Goal: Navigation & Orientation: Find specific page/section

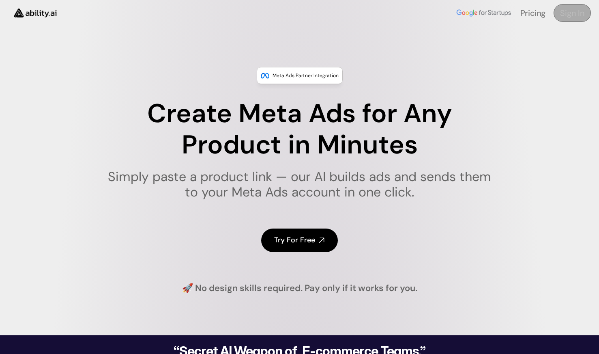
click at [568, 5] on link "Sign In" at bounding box center [571, 13] width 37 height 18
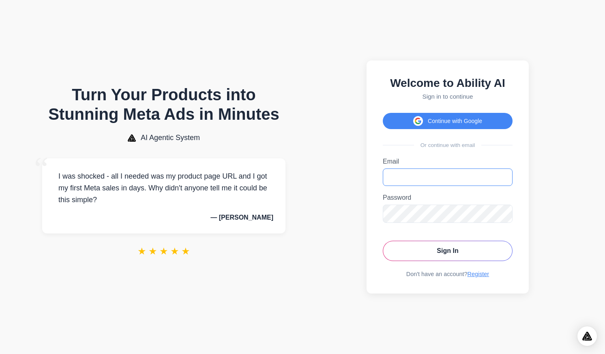
click at [411, 174] on input "Email" at bounding box center [448, 176] width 130 height 17
paste input "**********"
type input "**********"
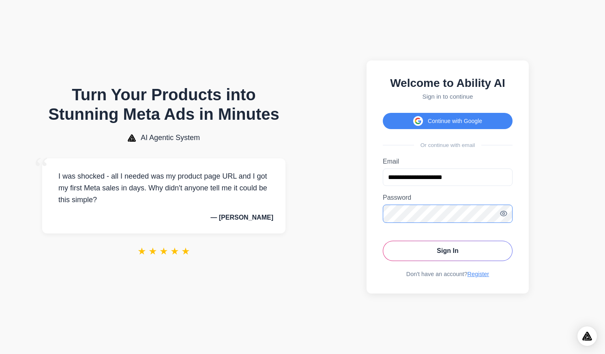
click at [383, 240] on button "Sign In" at bounding box center [448, 250] width 130 height 20
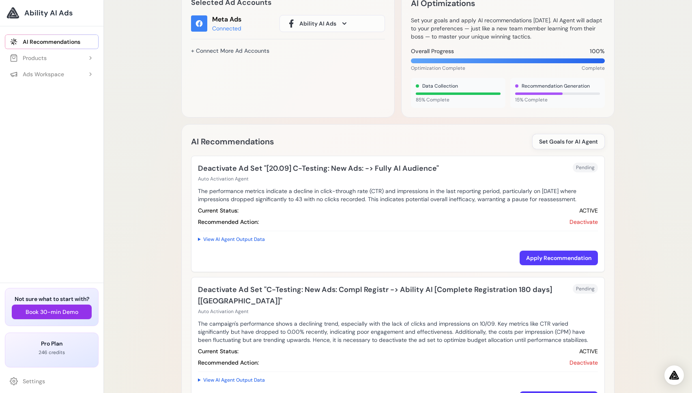
scroll to position [46, 0]
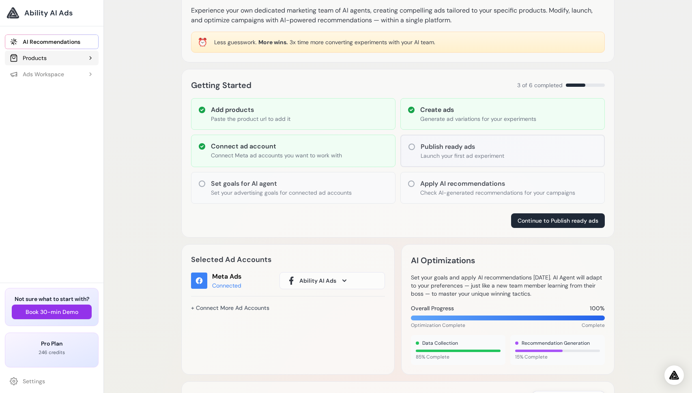
click at [42, 58] on div "Products" at bounding box center [28, 58] width 37 height 8
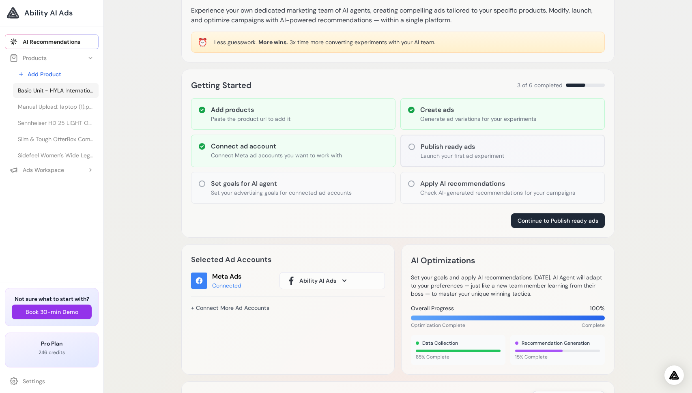
click at [55, 89] on span "Basic Unit - HYLA International" at bounding box center [56, 90] width 76 height 8
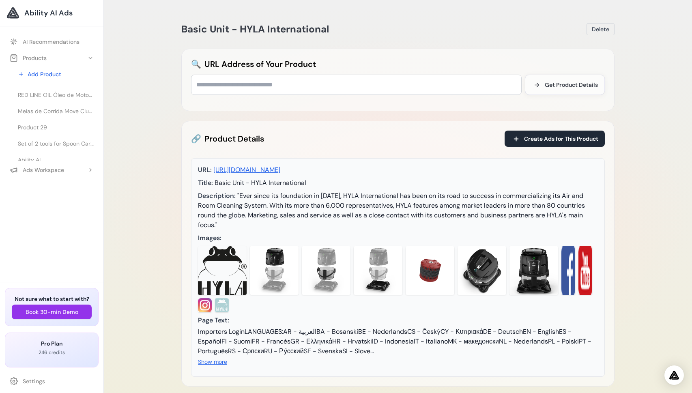
scroll to position [135, 0]
click at [64, 169] on button "Ads Workspace" at bounding box center [52, 170] width 94 height 15
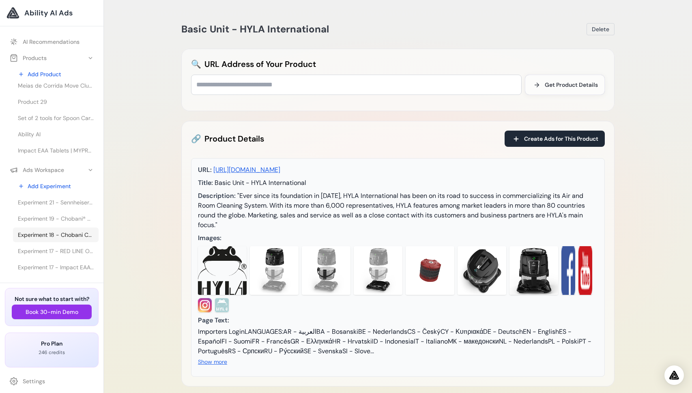
scroll to position [31, 0]
click at [62, 221] on span "Experiment 17 - RED LINE OIL Óleo de Motor 5W30 API SN+ PROFESSIONAL-SERIES - 0…" at bounding box center [56, 220] width 76 height 8
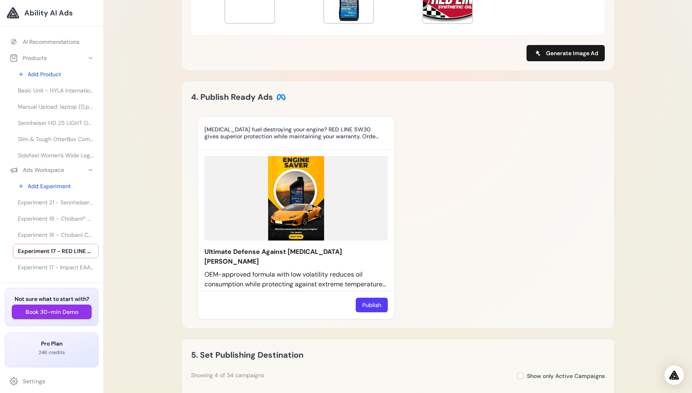
scroll to position [508, 0]
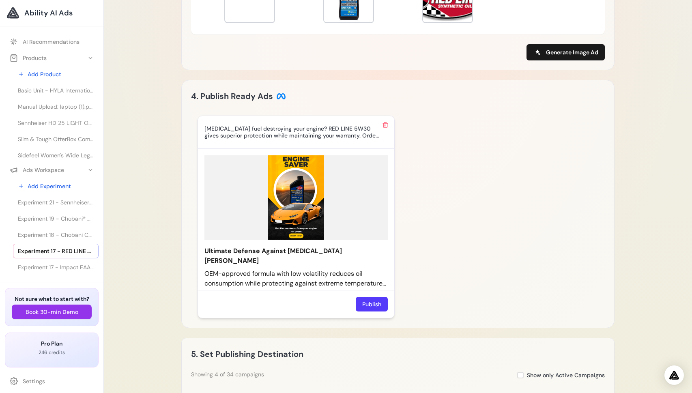
click at [305, 212] on img at bounding box center [295, 197] width 183 height 84
click at [65, 229] on span "Experiment 16 - Meias de Corrida Move Club da MP (1 un.) - Laranja | MYPROTEIN™" at bounding box center [56, 225] width 76 height 8
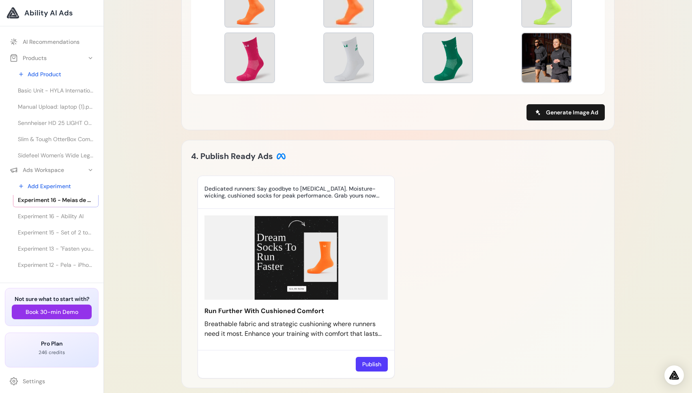
scroll to position [89, 0]
click at [71, 213] on span "Experiment 16 - Ability AI" at bounding box center [51, 211] width 66 height 8
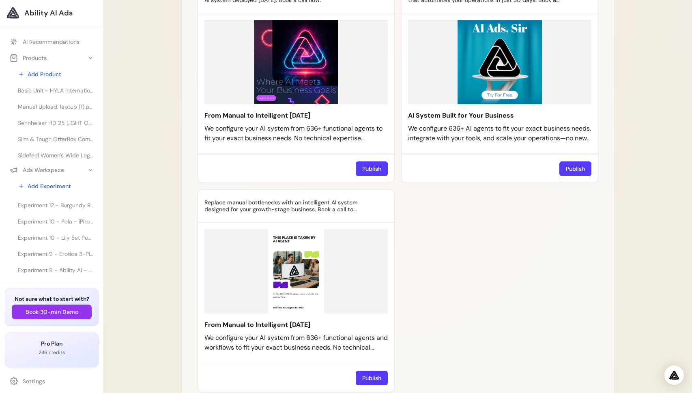
scroll to position [163, 0]
click at [61, 229] on link "Experiment 10 - Lily Set Peach - Floral Romance Set - Lily Set Peach - Floral R…" at bounding box center [56, 234] width 86 height 15
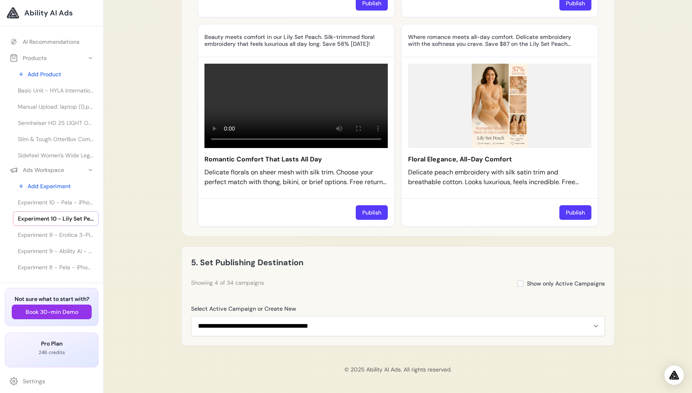
scroll to position [209, 0]
click at [65, 249] on span "Experiment 7 - BLK & Bold Specialty Beverages - Premium Coffees & Teas - BLK & …" at bounding box center [56, 253] width 76 height 8
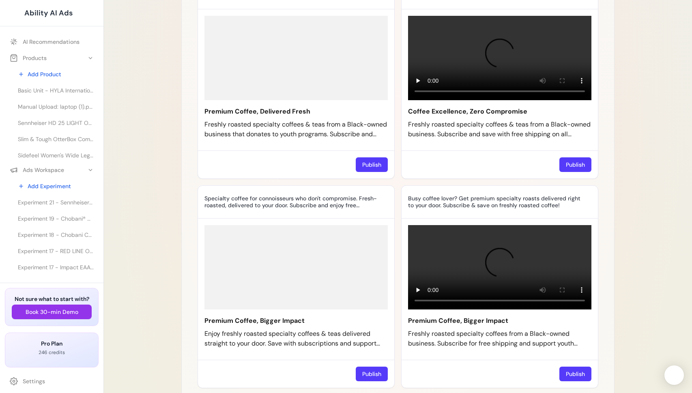
scroll to position [606, 0]
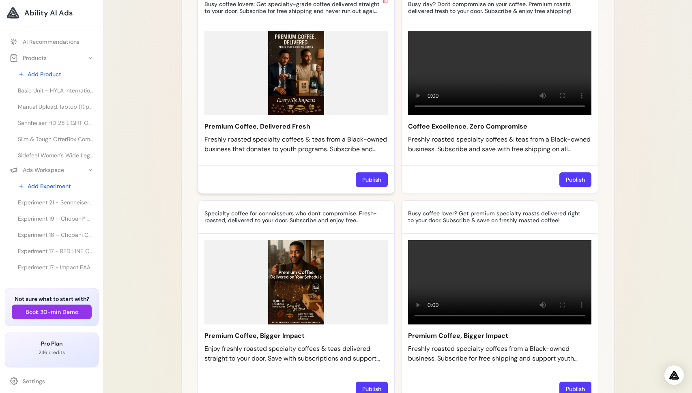
click at [309, 115] on img at bounding box center [295, 73] width 183 height 84
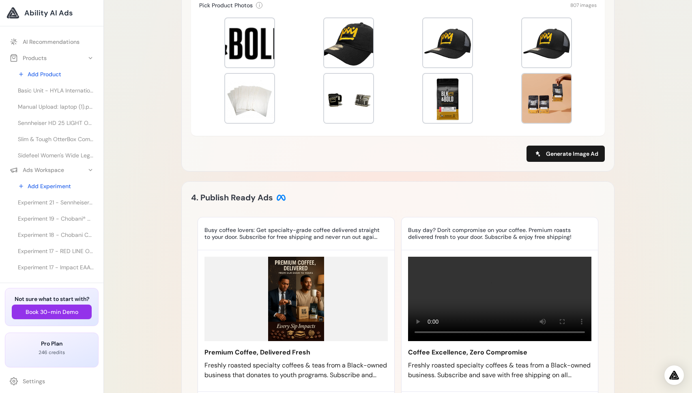
scroll to position [384, 0]
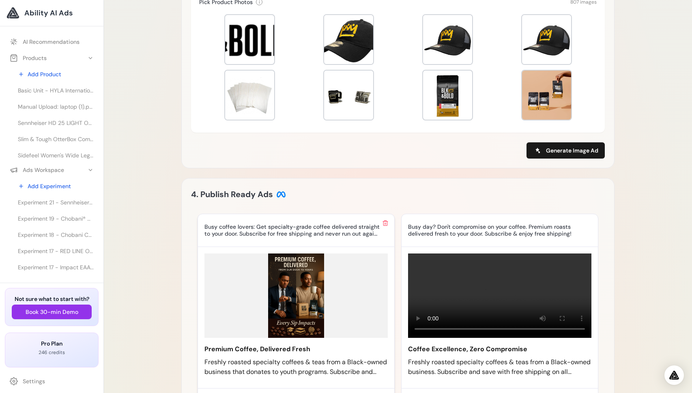
click at [279, 338] on img at bounding box center [295, 295] width 183 height 84
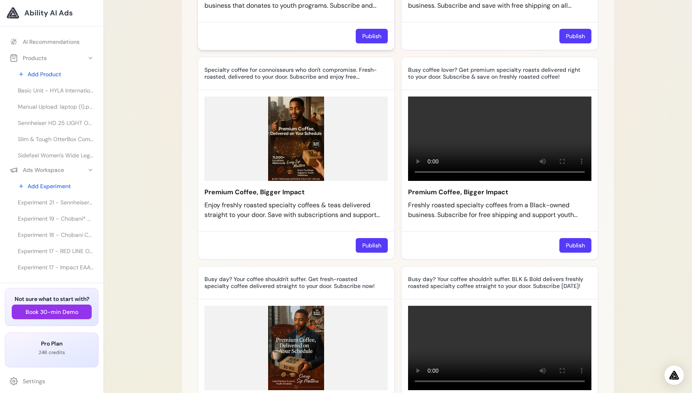
scroll to position [927, 0]
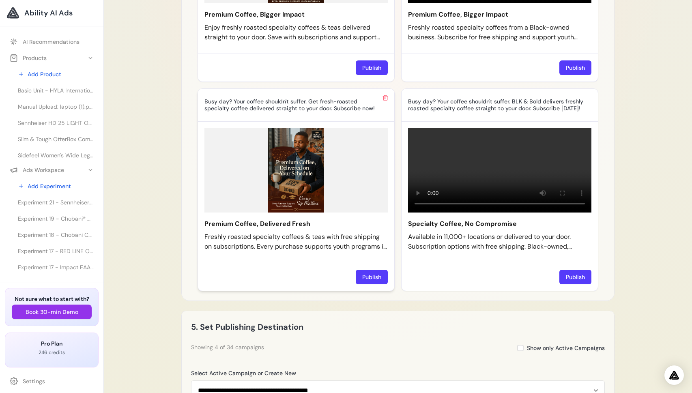
click at [297, 190] on img at bounding box center [295, 170] width 183 height 84
click at [57, 233] on span "Experiment 6 - [PERSON_NAME] und mehr Produkte - [PERSON_NAME] und mehr Produkt…" at bounding box center [56, 233] width 76 height 8
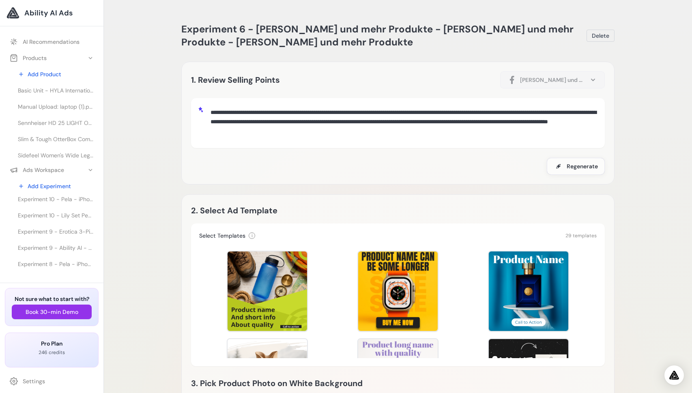
scroll to position [147, 0]
click at [70, 233] on span "Experiment 10 - Pela - iPhone, Google Pixel & Samsung Galaxy Phone Cases | Vaca…" at bounding box center [56, 233] width 76 height 8
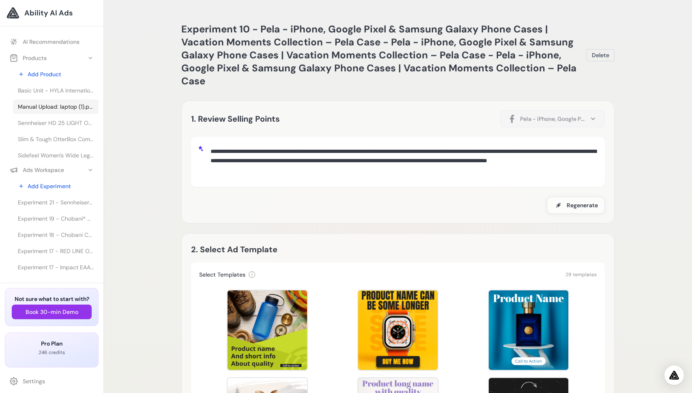
click at [54, 109] on span "Manual Upload: laptop (1).png" at bounding box center [56, 107] width 76 height 8
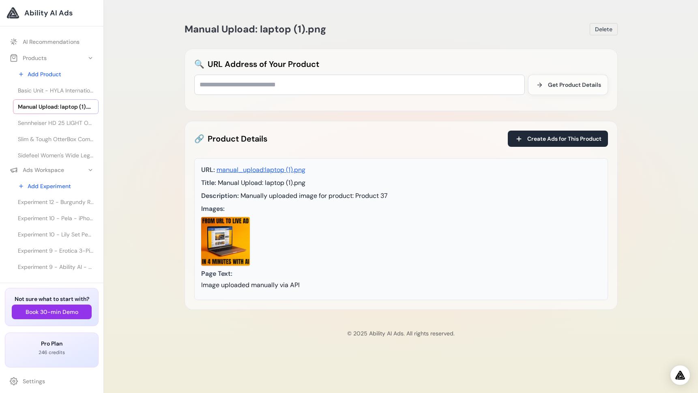
scroll to position [245, 0]
click at [58, 213] on span "Experiment 7 - BLK & Bold Specialty Beverages - Premium Coffees & Teas - BLK & …" at bounding box center [56, 217] width 76 height 8
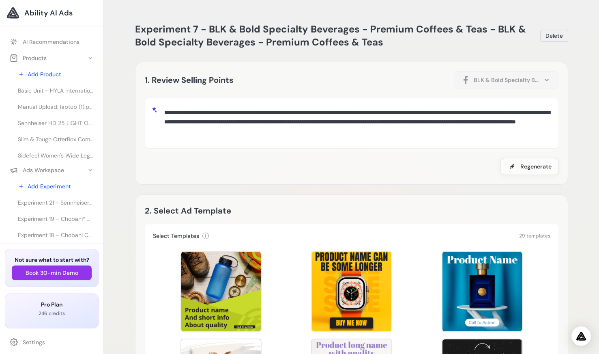
click at [399, 210] on div "2. Select Ad Template Image Video Coming Soon" at bounding box center [352, 210] width 414 height 13
